Goal: Obtain resource: Obtain resource

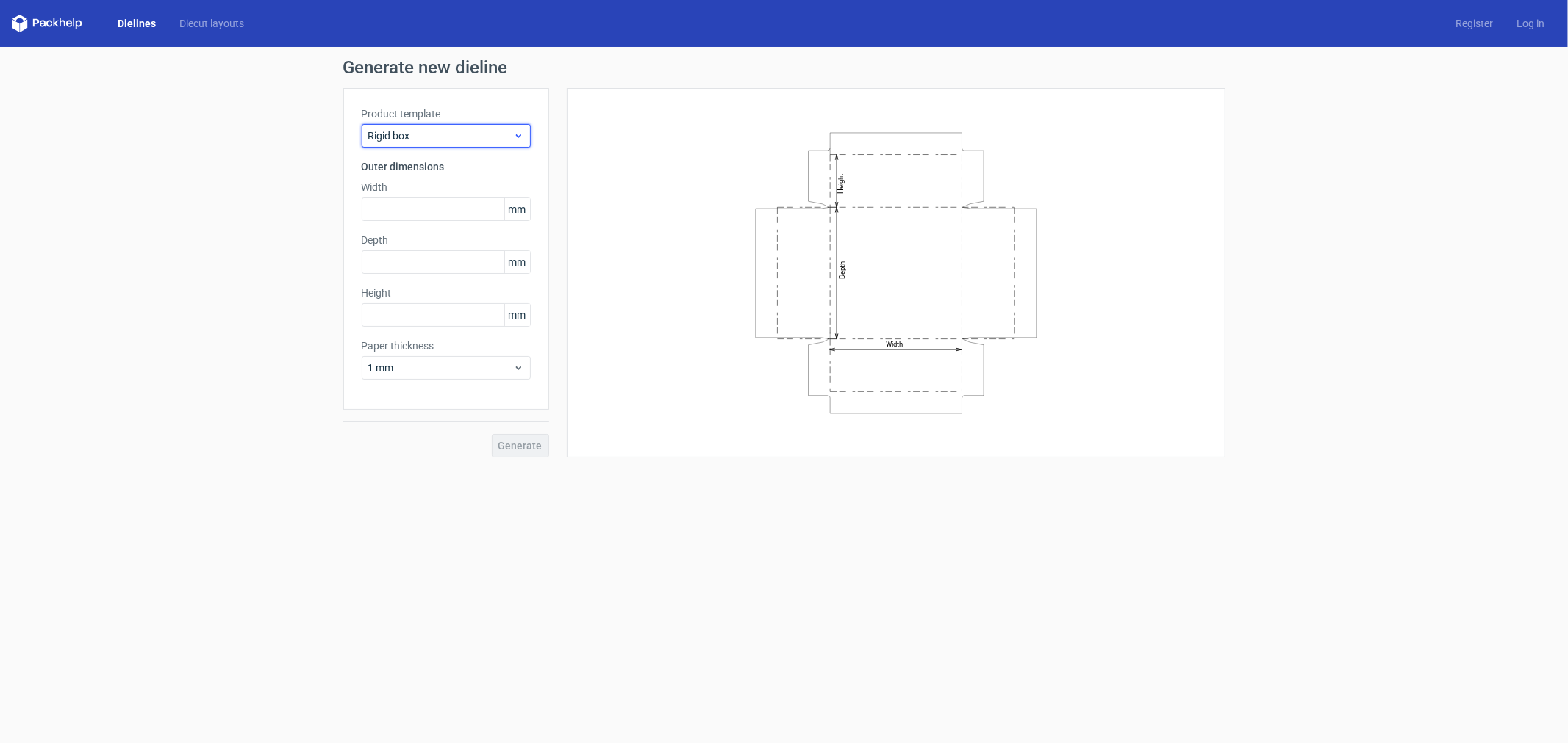
click at [453, 135] on span "Rigid box" at bounding box center [441, 135] width 145 height 14
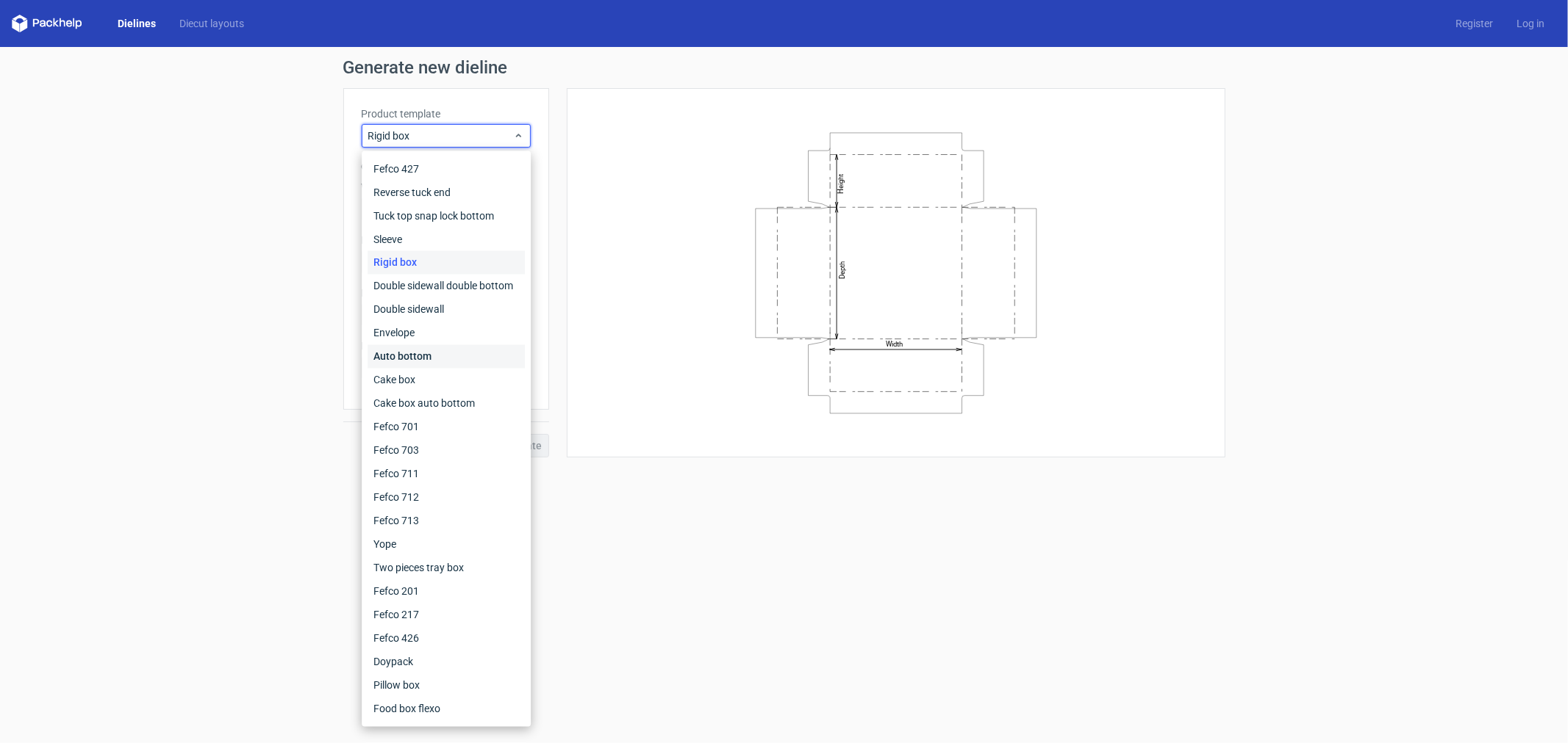
click at [439, 361] on div "Auto bottom" at bounding box center [446, 357] width 157 height 24
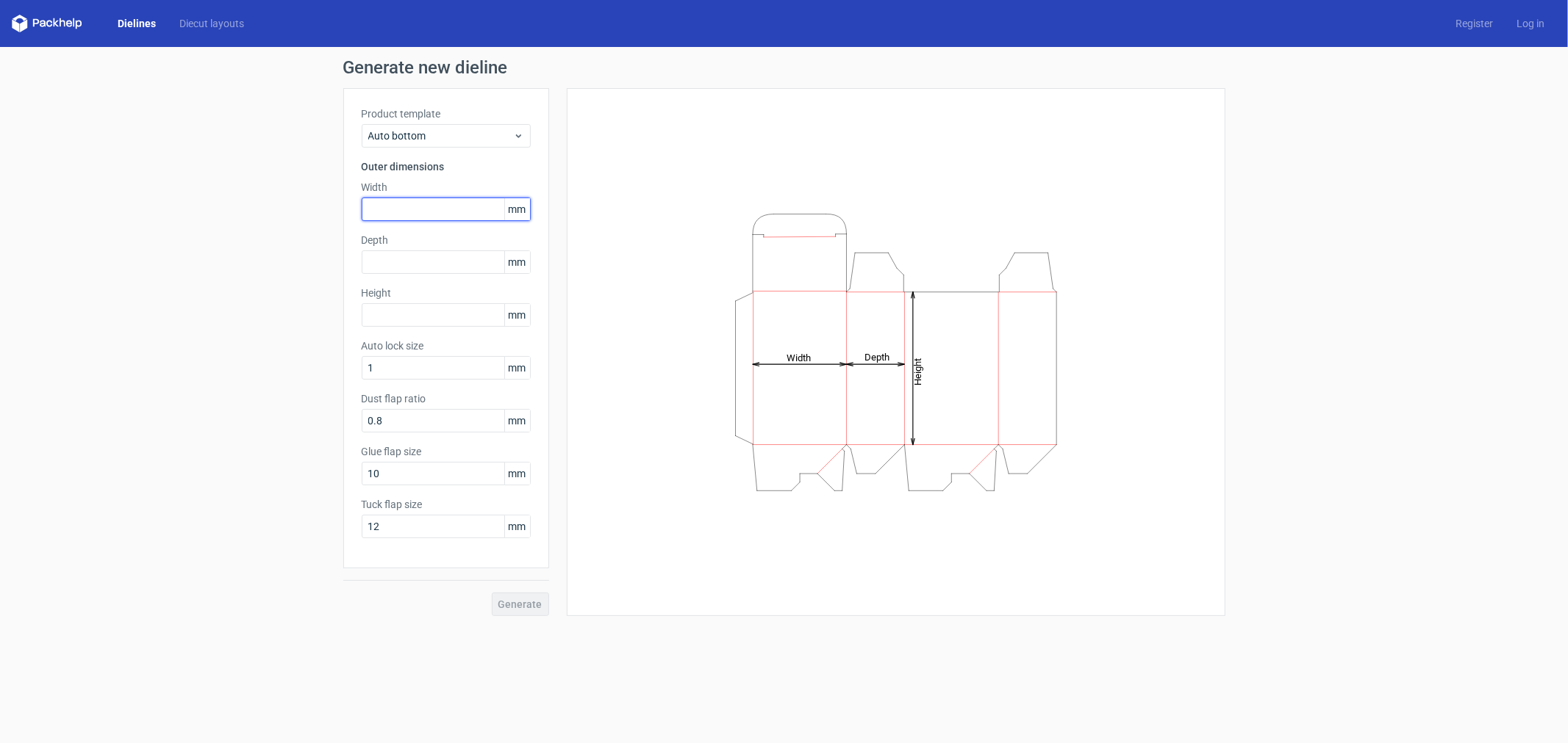
click at [430, 197] on input "text" at bounding box center [446, 209] width 169 height 24
type input "175"
type input "100"
type input "120"
drag, startPoint x: 389, startPoint y: 532, endPoint x: 342, endPoint y: 525, distance: 47.5
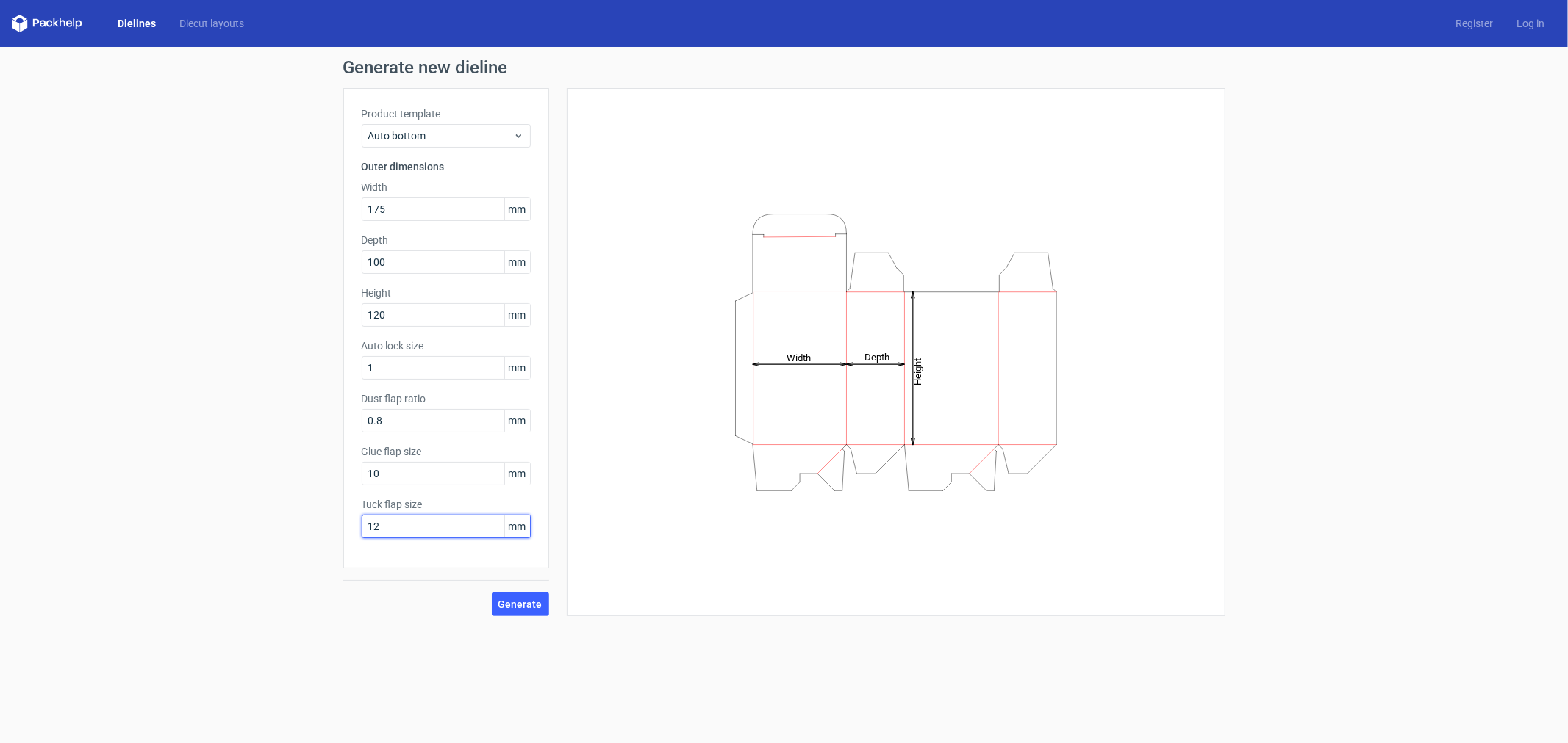
click at [342, 525] on div "Generate new dieline Product template Auto bottom Outer dimensions Width 175 mm…" at bounding box center [784, 337] width 1568 height 581
type input "15"
click at [505, 596] on button "Generate" at bounding box center [520, 604] width 57 height 24
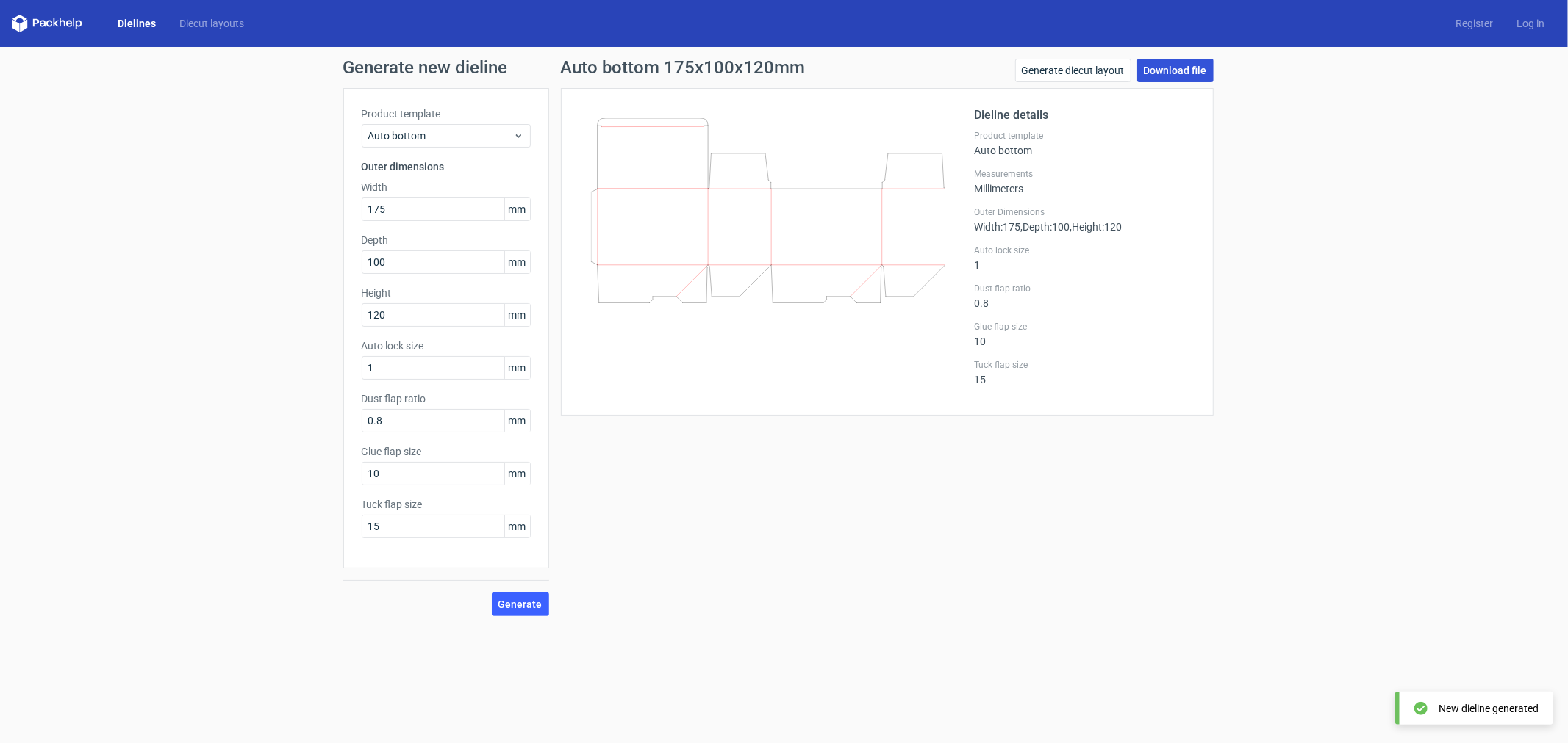
click at [1177, 72] on link "Download file" at bounding box center [1175, 71] width 76 height 24
